Goal: Transaction & Acquisition: Obtain resource

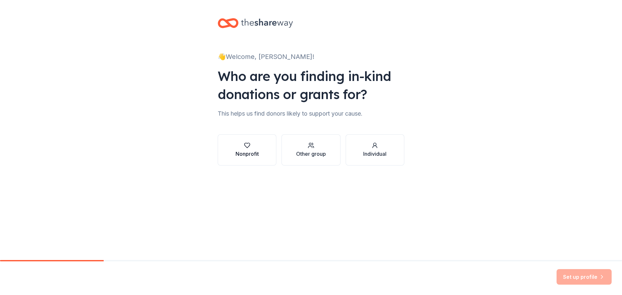
click at [248, 150] on div "Nonprofit" at bounding box center [247, 154] width 23 height 8
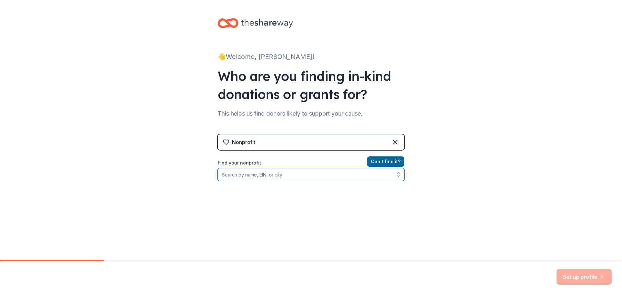
click at [284, 175] on input "Find your nonprofit" at bounding box center [311, 174] width 187 height 13
type input "Northern Lights Show Series Inc"
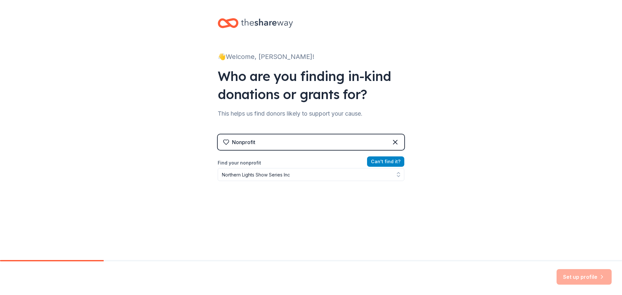
click at [383, 161] on button "Can ' t find it?" at bounding box center [385, 161] width 37 height 10
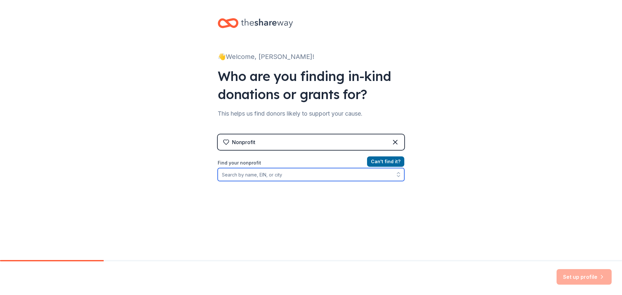
click at [276, 179] on input "Find your nonprofit" at bounding box center [311, 174] width 187 height 13
type input "[US_EMPLOYER_IDENTIFICATION_NUMBER]"
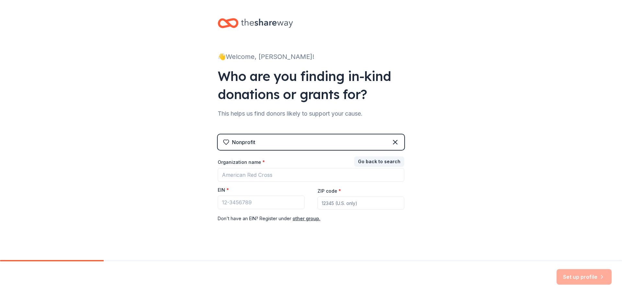
click at [291, 144] on div "Nonprofit" at bounding box center [311, 142] width 187 height 16
click at [250, 173] on input "Organization name *" at bounding box center [311, 175] width 187 height 14
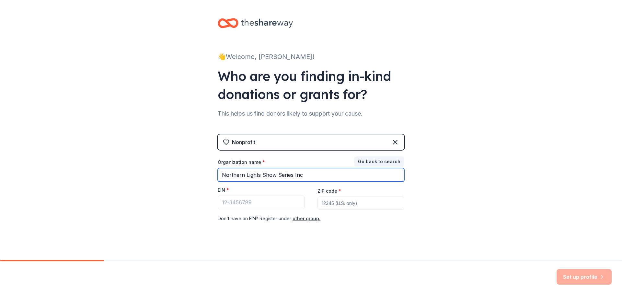
type input "Northern Lights Show Series Inc"
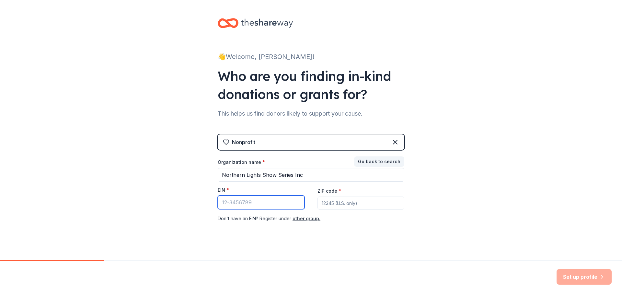
click at [227, 203] on input "EIN *" at bounding box center [261, 203] width 87 height 14
type input "[US_EMPLOYER_IDENTIFICATION_NUMBER]"
click at [352, 205] on input "ZIP code *" at bounding box center [361, 203] width 87 height 13
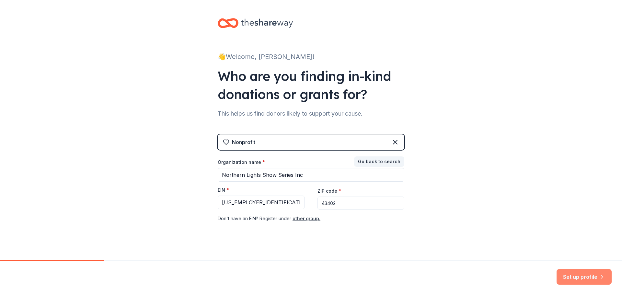
type input "43402"
click at [573, 274] on button "Set up profile" at bounding box center [584, 277] width 55 height 16
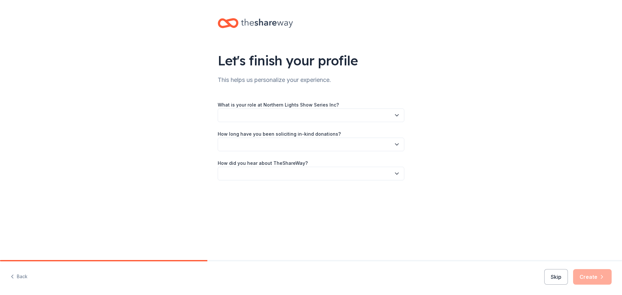
click at [334, 115] on button "button" at bounding box center [311, 116] width 187 height 14
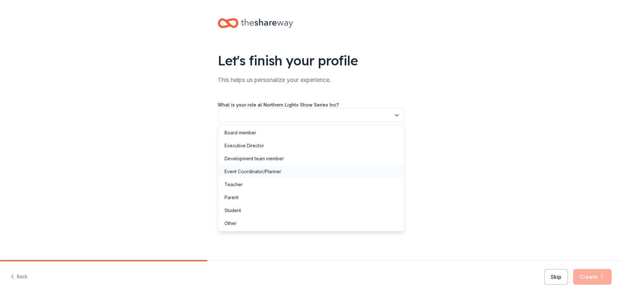
click at [259, 173] on div "Event Coordinator/Planner" at bounding box center [253, 172] width 57 height 8
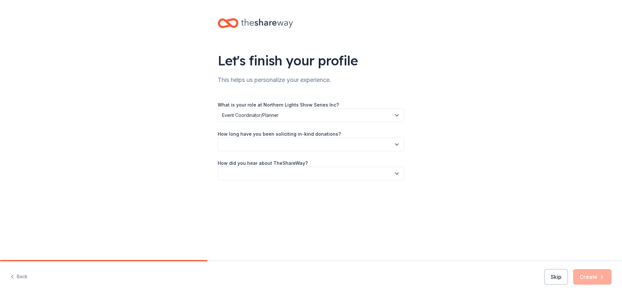
click at [269, 146] on button "button" at bounding box center [311, 145] width 187 height 14
click at [246, 176] on div "1 to 2 years" at bounding box center [237, 175] width 24 height 8
click at [258, 173] on button "button" at bounding box center [311, 174] width 187 height 14
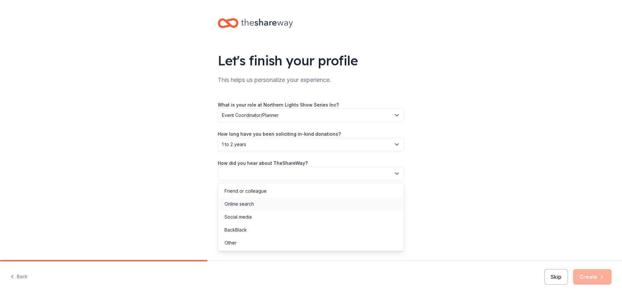
click at [251, 203] on div "Online search" at bounding box center [239, 204] width 29 height 8
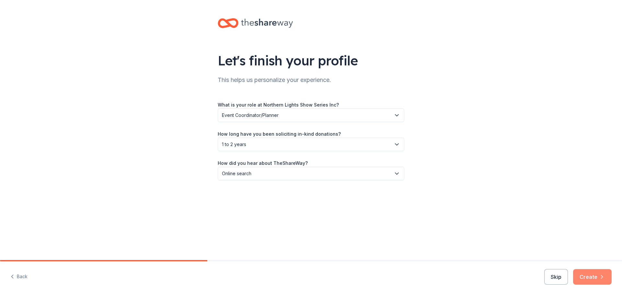
click at [597, 276] on button "Create" at bounding box center [592, 277] width 39 height 16
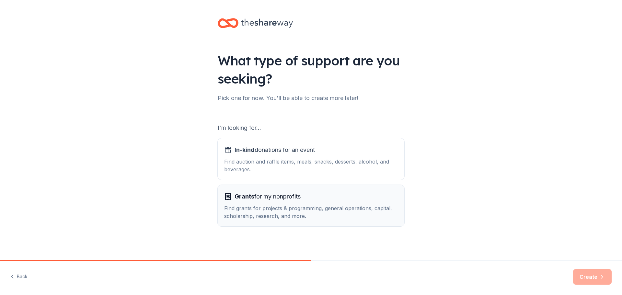
click at [259, 198] on span "Grants for my nonprofits" at bounding box center [268, 196] width 66 height 10
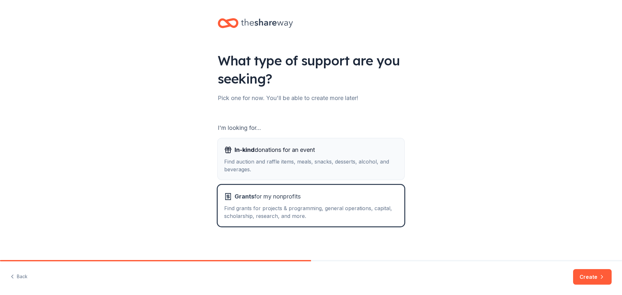
click at [298, 166] on div "Find auction and raffle items, meals, snacks, desserts, alcohol, and beverages." at bounding box center [311, 166] width 174 height 16
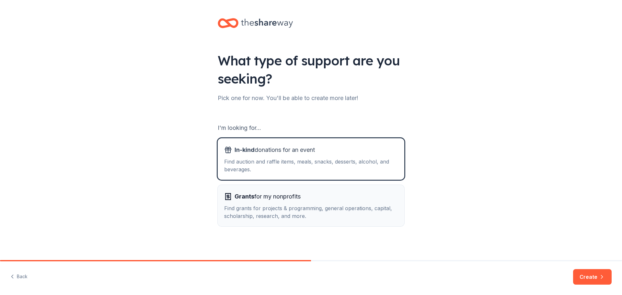
click at [340, 211] on div "Find grants for projects & programming, general operations, capital, scholarshi…" at bounding box center [311, 212] width 174 height 16
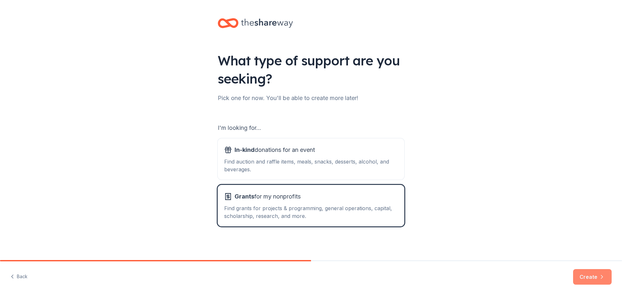
click at [590, 276] on button "Create" at bounding box center [592, 277] width 39 height 16
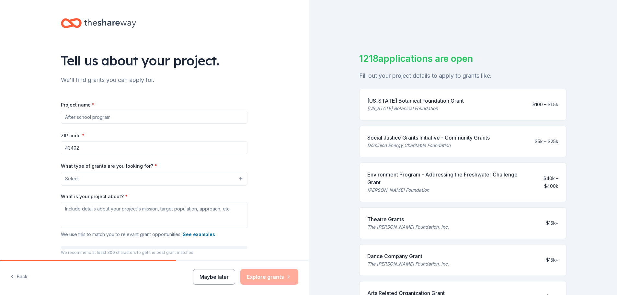
click at [84, 120] on input "Project name *" at bounding box center [154, 117] width 187 height 13
type input "Northern Lights Show Series"
click at [86, 177] on button "Select" at bounding box center [154, 179] width 187 height 14
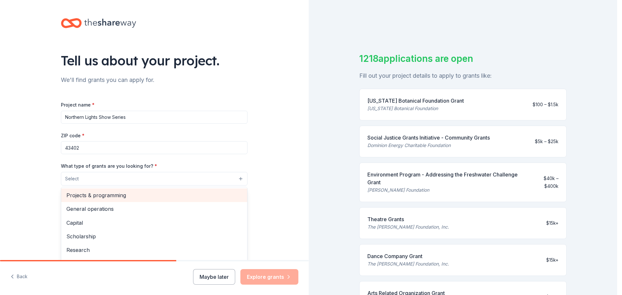
click at [90, 196] on span "Projects & programming" at bounding box center [154, 195] width 176 height 8
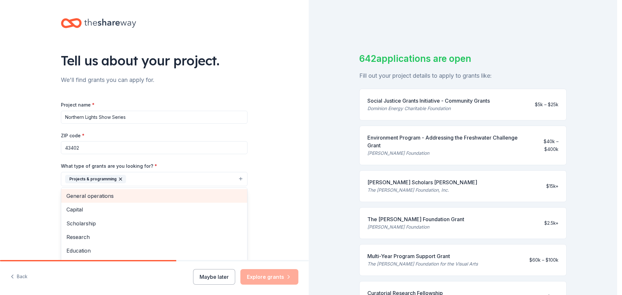
click at [116, 198] on span "General operations" at bounding box center [154, 196] width 176 height 8
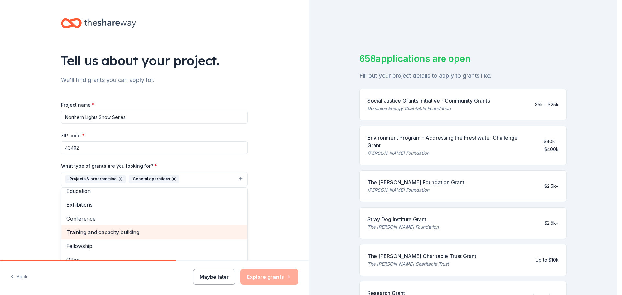
scroll to position [49, 0]
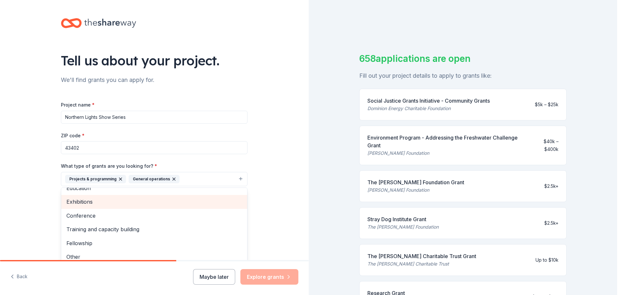
click at [78, 203] on span "Exhibitions" at bounding box center [154, 202] width 176 height 8
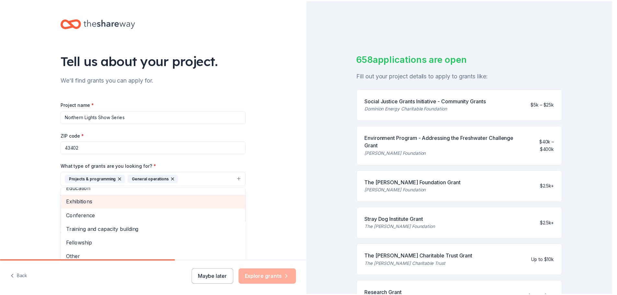
scroll to position [35, 0]
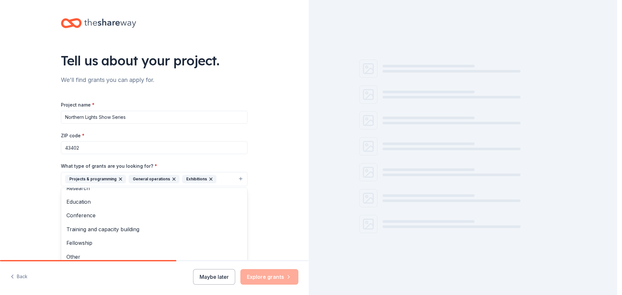
click at [270, 168] on div "Tell us about your project. We'll find grants you can apply for. Project name *…" at bounding box center [154, 155] width 309 height 310
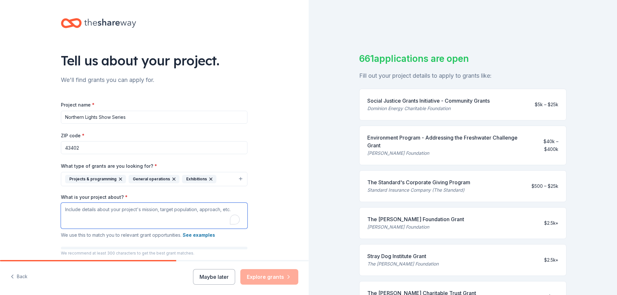
drag, startPoint x: 229, startPoint y: 210, endPoint x: 72, endPoint y: 211, distance: 156.5
click at [72, 211] on textarea "What is your project about? *" at bounding box center [154, 216] width 187 height 26
click at [99, 214] on textarea "What is your project about? *" at bounding box center [154, 216] width 187 height 26
paste textarea "Loremips Dolors Amet Consec Adi. el seddoeius te incididun utlab et Dolo magn a…"
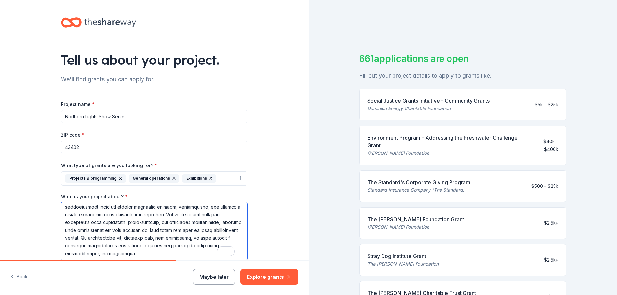
scroll to position [0, 0]
type textarea "Loremips Dolors Amet Consec Adi. el seddoeius te incididun utlab et Dolo magn a…"
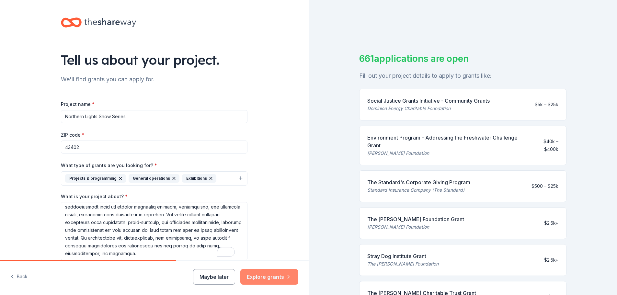
click at [272, 276] on button "Explore grants" at bounding box center [269, 277] width 58 height 16
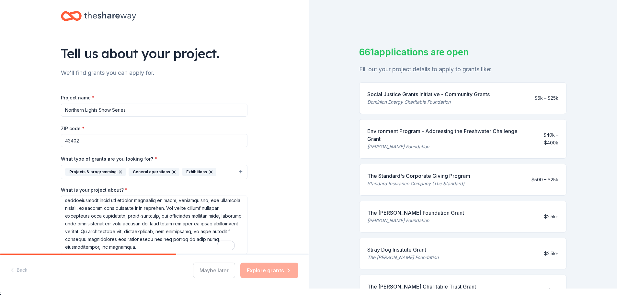
scroll to position [8, 0]
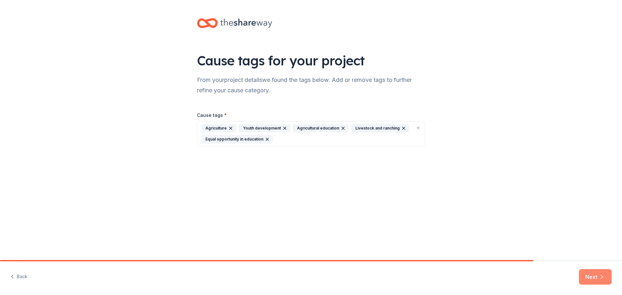
click at [602, 277] on icon "button" at bounding box center [602, 277] width 6 height 6
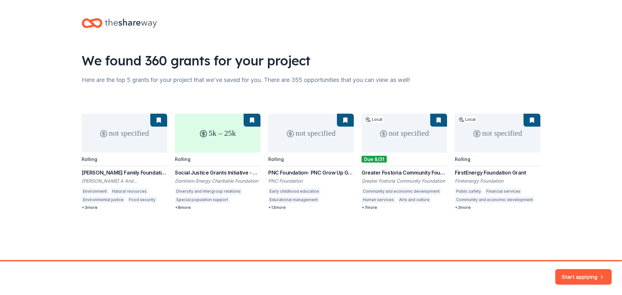
click at [486, 150] on div "not specified Rolling [PERSON_NAME] Family Foundation - Environment Grants [PER…" at bounding box center [311, 162] width 459 height 97
click at [579, 275] on button "Start applying" at bounding box center [583, 274] width 56 height 16
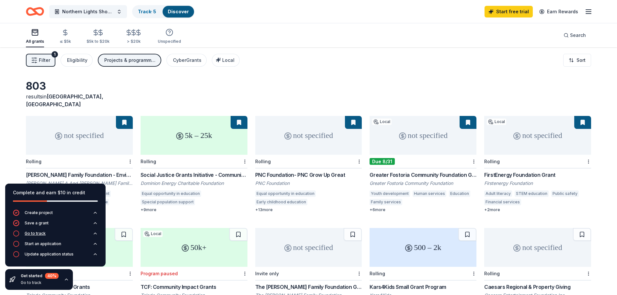
click at [37, 233] on div "Go to track" at bounding box center [35, 233] width 21 height 5
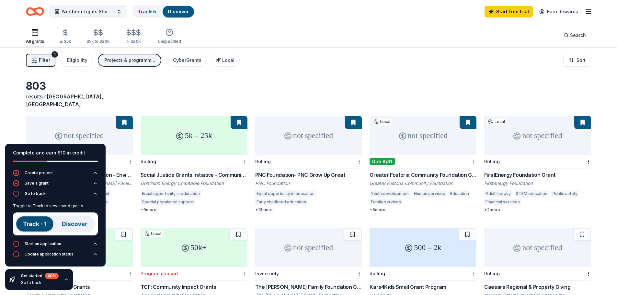
click at [35, 225] on img at bounding box center [55, 224] width 85 height 23
click at [68, 223] on img at bounding box center [55, 224] width 85 height 23
click at [87, 223] on img at bounding box center [55, 224] width 85 height 23
click at [62, 225] on img at bounding box center [55, 224] width 85 height 23
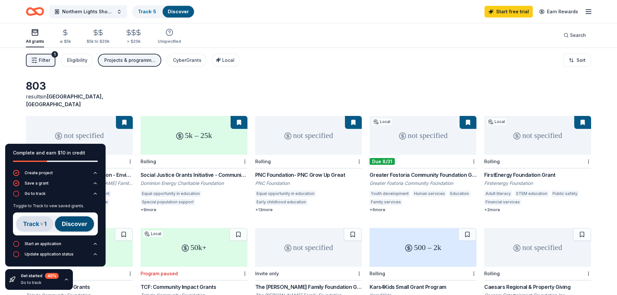
click at [57, 225] on img at bounding box center [55, 224] width 85 height 23
click at [56, 244] on div "Start an application" at bounding box center [43, 243] width 37 height 5
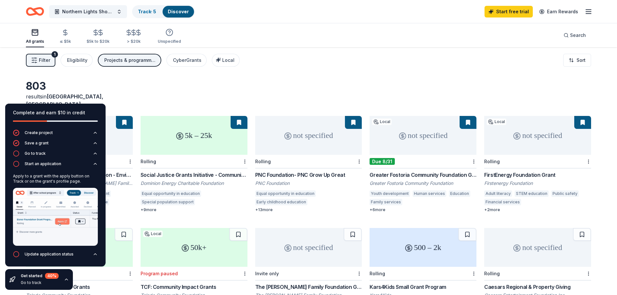
click at [132, 92] on div "803" at bounding box center [79, 86] width 107 height 13
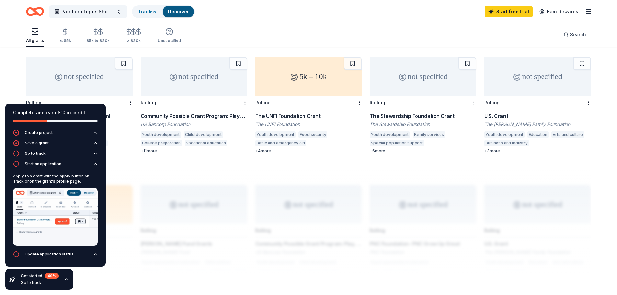
scroll to position [421, 0]
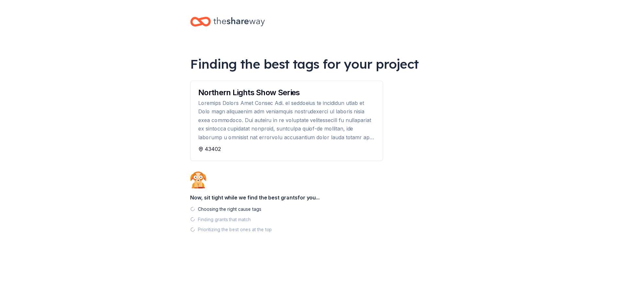
scroll to position [8, 0]
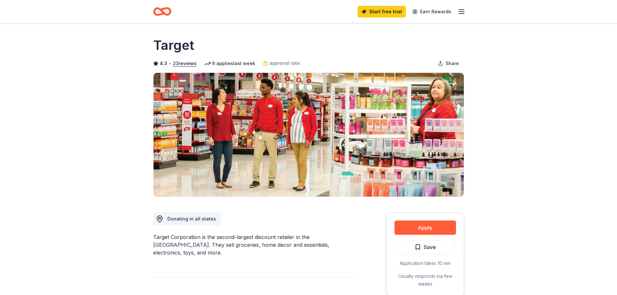
scroll to position [227, 0]
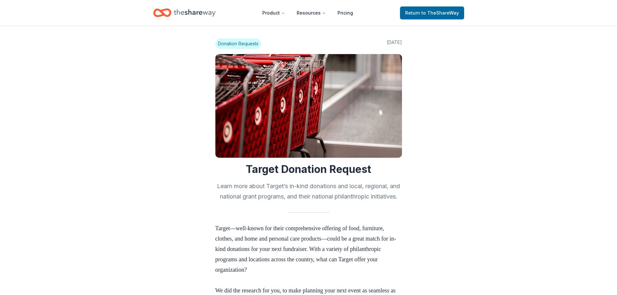
scroll to position [259, 0]
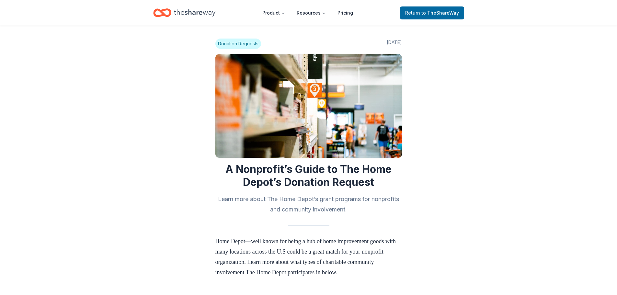
scroll to position [387, 0]
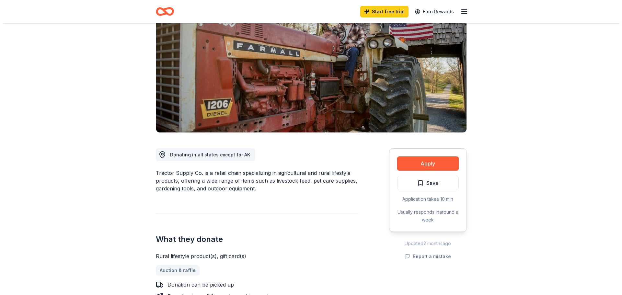
scroll to position [65, 0]
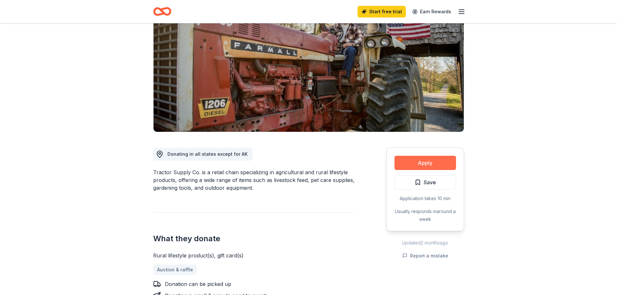
click at [416, 166] on button "Apply" at bounding box center [426, 163] width 62 height 14
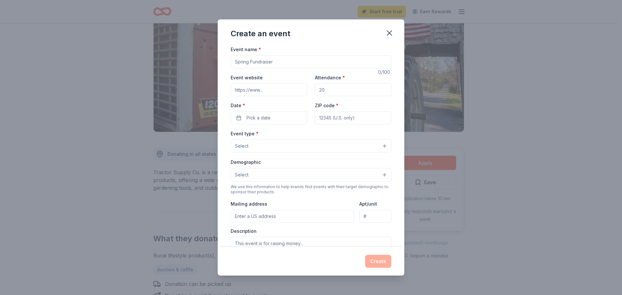
click at [253, 64] on input "Event name *" at bounding box center [311, 61] width 161 height 13
type input "Northern Lights Show Series"
click at [272, 96] on input "Event website" at bounding box center [269, 89] width 76 height 13
click at [378, 147] on button "Select" at bounding box center [311, 146] width 161 height 14
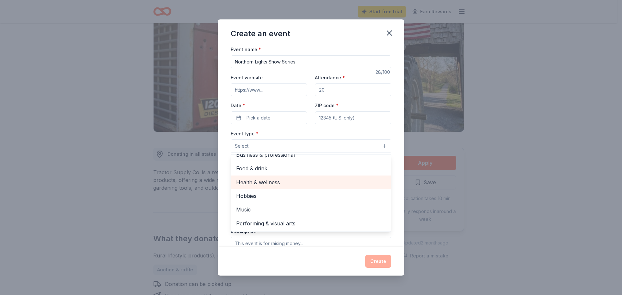
scroll to position [0, 0]
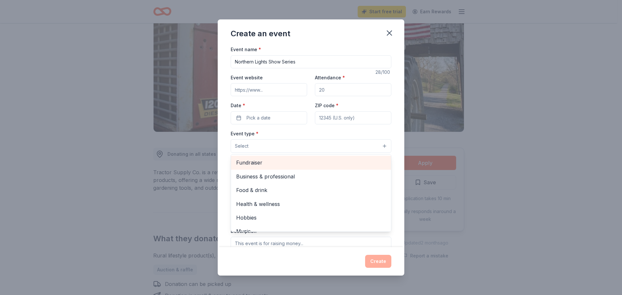
click at [268, 164] on span "Fundraiser" at bounding box center [311, 162] width 150 height 8
click at [298, 162] on span "Business & professional" at bounding box center [311, 163] width 150 height 8
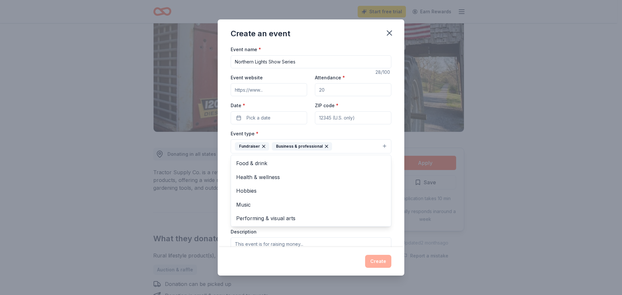
click at [397, 175] on div "Event name * Northern Lights Show Series 28 /100 Event website Attendance * Dat…" at bounding box center [311, 146] width 187 height 202
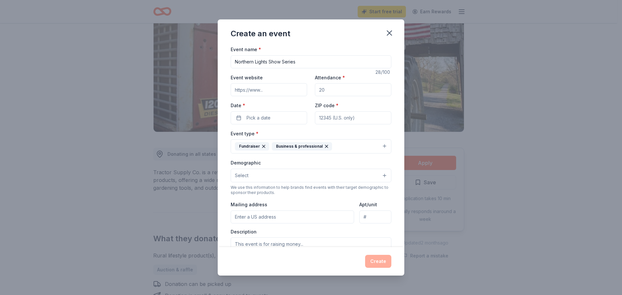
click at [340, 146] on button "Fundraiser Business & professional" at bounding box center [311, 146] width 161 height 14
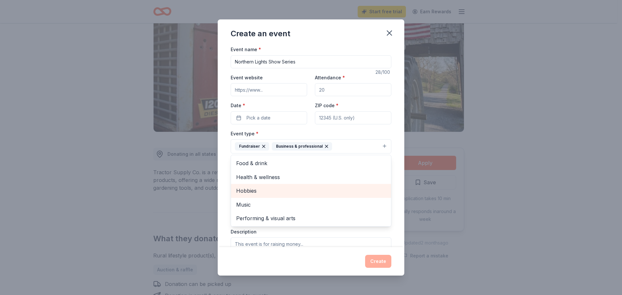
click at [280, 188] on span "Hobbies" at bounding box center [311, 191] width 150 height 8
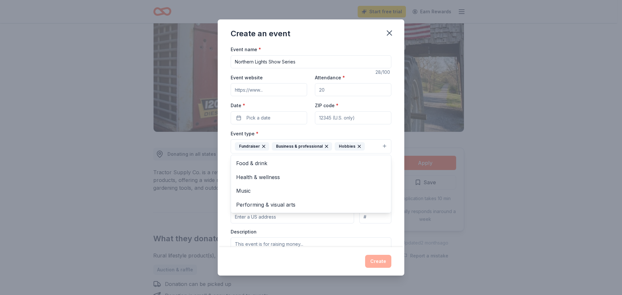
click at [393, 146] on div "Event name * Northern Lights Show Series 28 /100 Event website Attendance * Dat…" at bounding box center [311, 146] width 187 height 202
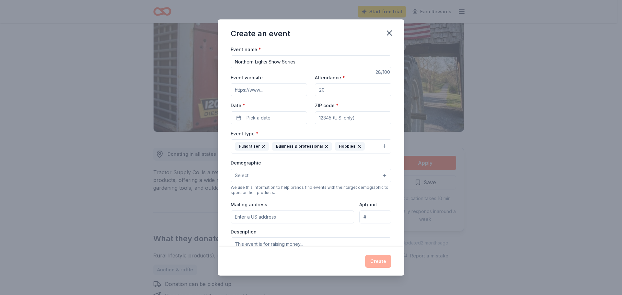
click at [312, 174] on button "Select" at bounding box center [311, 176] width 161 height 14
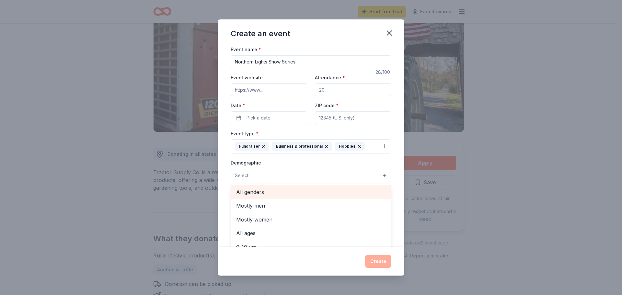
click at [305, 189] on span "All genders" at bounding box center [311, 192] width 150 height 8
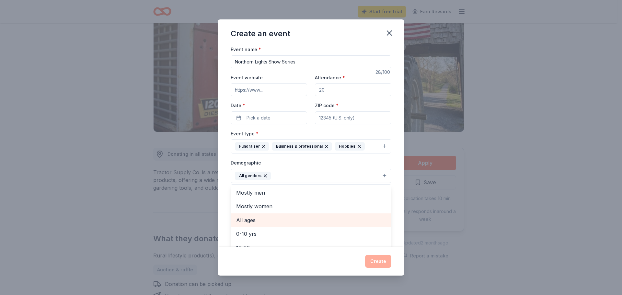
click at [267, 222] on span "All ages" at bounding box center [311, 220] width 150 height 8
click at [390, 179] on div "Event name * Northern Lights Show Series 28 /100 Event website Attendance * Dat…" at bounding box center [311, 146] width 187 height 202
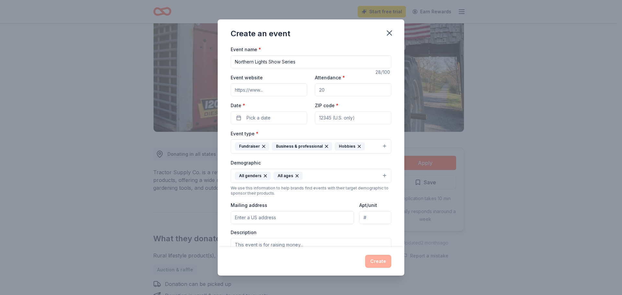
click at [302, 217] on input "Mailing address" at bounding box center [292, 217] width 123 height 13
